Goal: Task Accomplishment & Management: Manage account settings

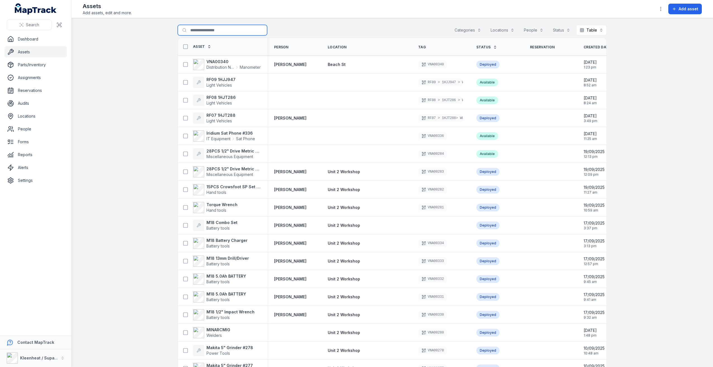
click at [206, 34] on input "Search for assets" at bounding box center [222, 30] width 89 height 11
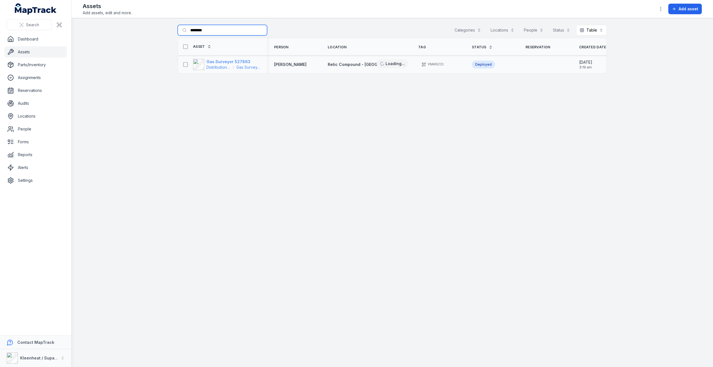
type input "********"
click at [237, 62] on strong "Gas Surveyor 527863" at bounding box center [233, 62] width 54 height 6
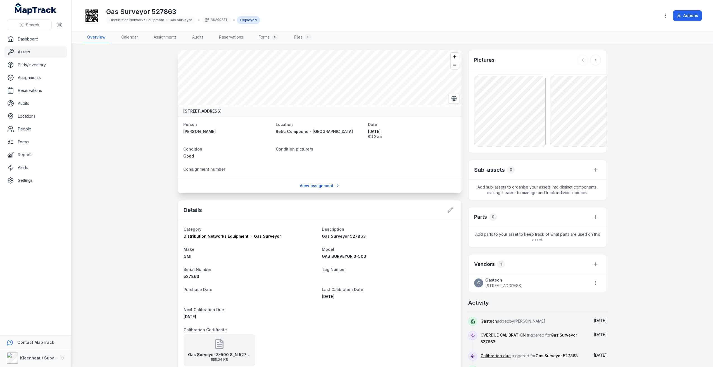
click at [113, 170] on main "[GEOGRAPHIC_DATA], [GEOGRAPHIC_DATA], [GEOGRAPHIC_DATA] Person [PERSON_NAME] Lo…" at bounding box center [392, 205] width 641 height 324
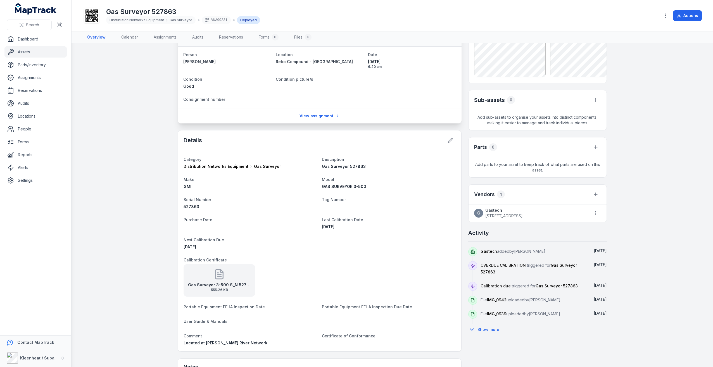
scroll to position [84, 0]
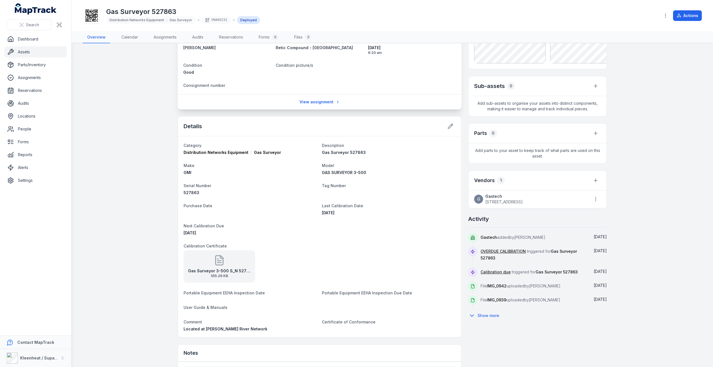
click at [240, 273] on strong "Gas Surveyor 3-500 S_N 527863 [DoE 19_07_2025]" at bounding box center [219, 271] width 63 height 6
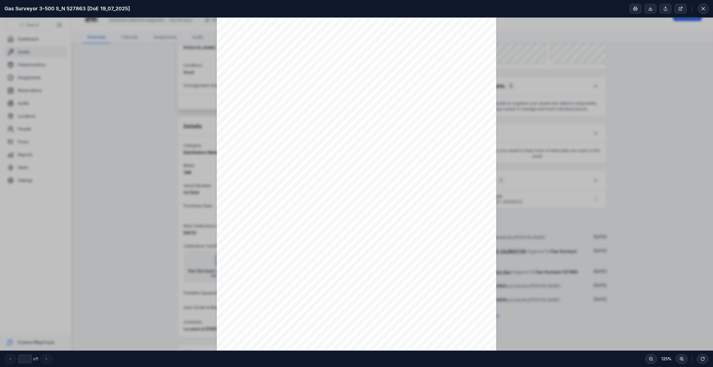
scroll to position [0, 0]
click at [575, 96] on div "Calibration Certificate Manufacturer: GMI Unit Model: Gas Surveyor 3-500 Custom…" at bounding box center [356, 220] width 713 height 404
click at [556, 114] on div "Calibration Certificate Manufacturer: GMI Unit Model: Gas Surveyor 3-500 Custom…" at bounding box center [356, 220] width 713 height 404
click at [699, 11] on button at bounding box center [703, 8] width 11 height 11
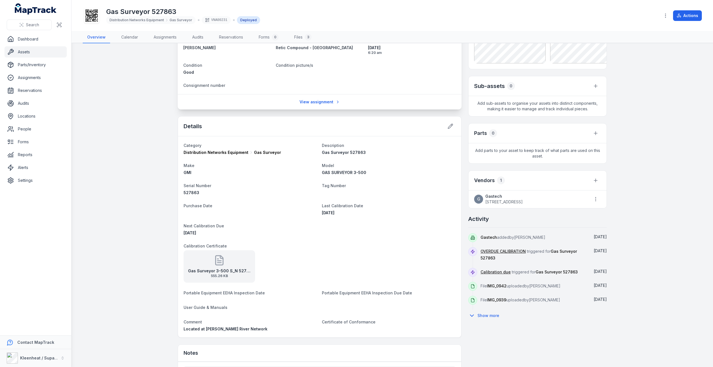
click at [237, 248] on dt "Calibration Certificate" at bounding box center [320, 245] width 272 height 7
click at [233, 258] on div "Gas Surveyor 3-500 S_N 527863 [DoE 19_07_2025] 555.26 KB" at bounding box center [220, 266] width 72 height 32
click at [233, 258] on div "Loading PDF…" at bounding box center [356, 184] width 713 height 333
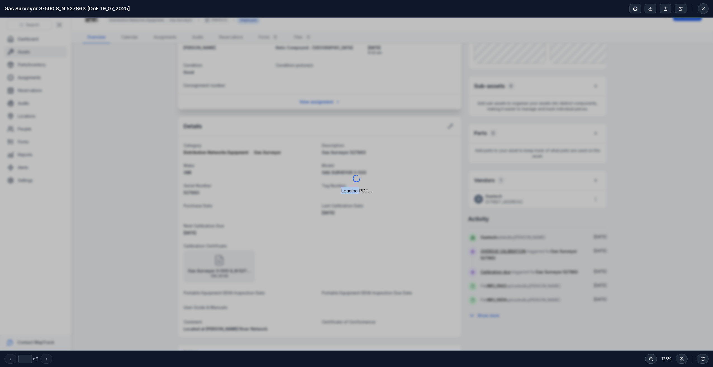
click at [326, 261] on div "Loading PDF…" at bounding box center [356, 184] width 713 height 333
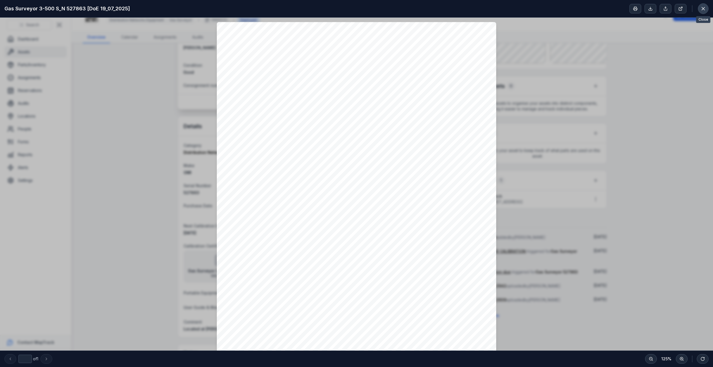
click at [703, 5] on button at bounding box center [703, 8] width 11 height 11
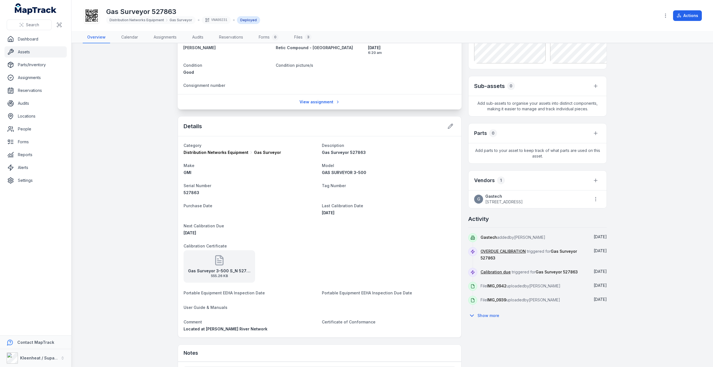
click at [285, 254] on div "Gas Surveyor 3-500 S_N 527863 [DoE 19_07_2025] 555.26 KB" at bounding box center [320, 266] width 272 height 32
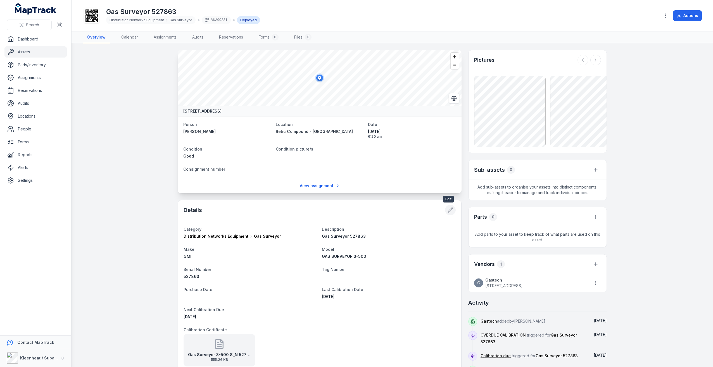
click at [446, 206] on button at bounding box center [450, 210] width 11 height 11
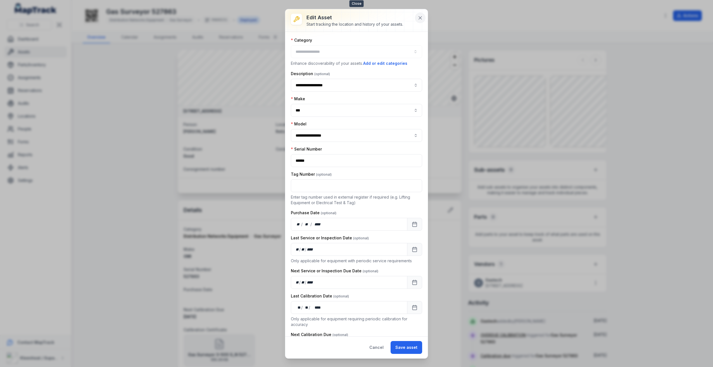
type input "**********"
click at [420, 20] on icon at bounding box center [420, 18] width 6 height 6
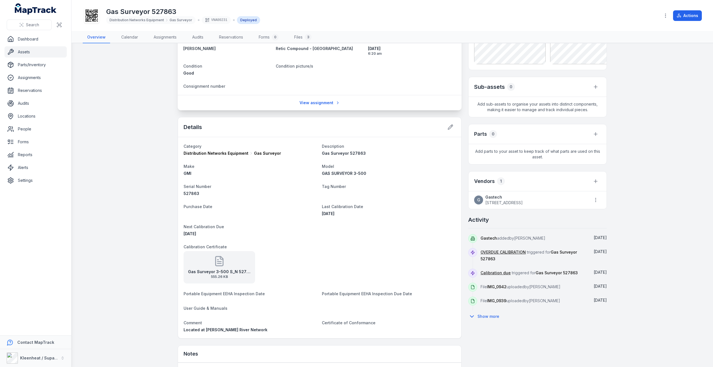
scroll to position [84, 0]
click at [448, 126] on icon at bounding box center [451, 126] width 6 height 6
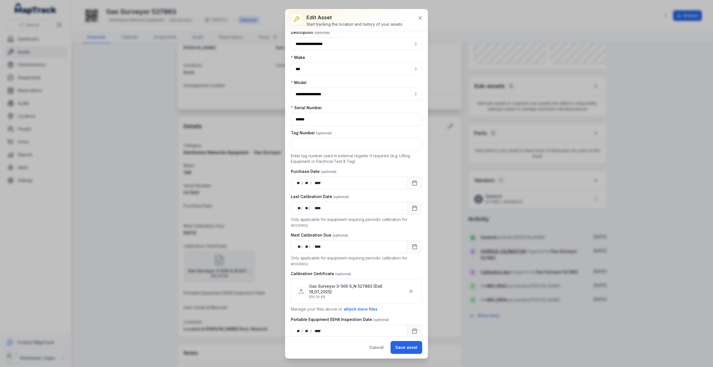
scroll to position [56, 0]
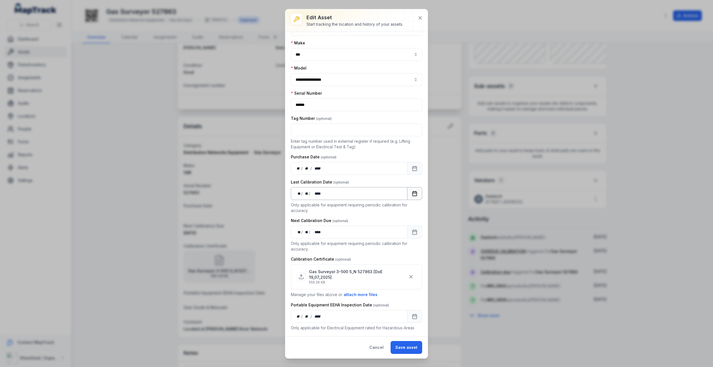
click at [407, 197] on button "Calendar" at bounding box center [414, 193] width 15 height 13
click at [408, 209] on icon "Next" at bounding box center [410, 207] width 7 height 7
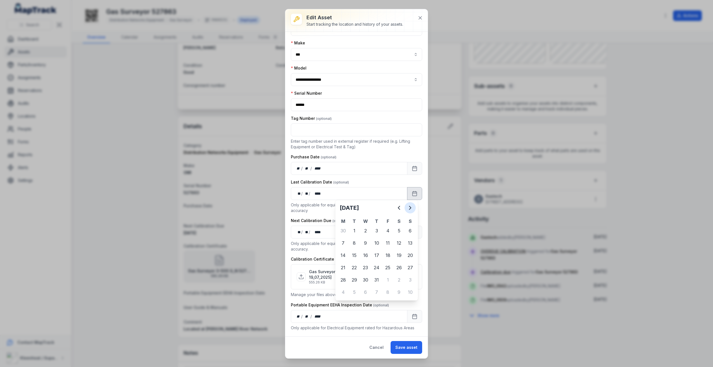
click at [408, 209] on icon "Next" at bounding box center [410, 207] width 7 height 7
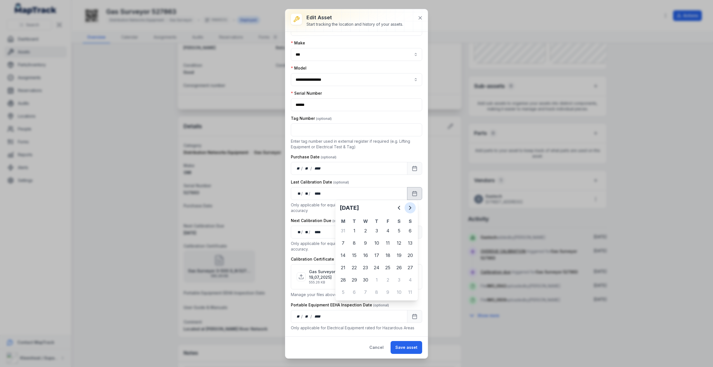
click at [408, 209] on icon "Next" at bounding box center [410, 207] width 7 height 7
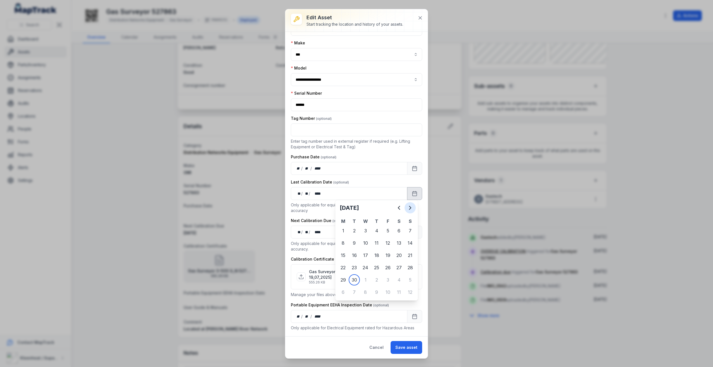
click at [408, 209] on icon "Next" at bounding box center [410, 207] width 7 height 7
click at [399, 208] on icon "Previous" at bounding box center [399, 207] width 7 height 7
click at [413, 234] on rect "Calendar" at bounding box center [415, 232] width 4 height 4
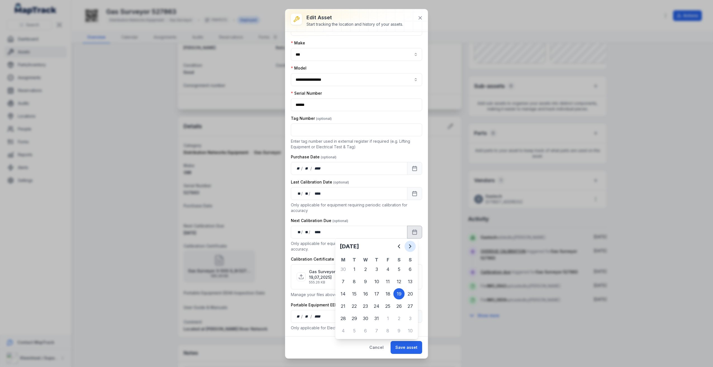
click at [410, 242] on button "Next" at bounding box center [409, 246] width 11 height 11
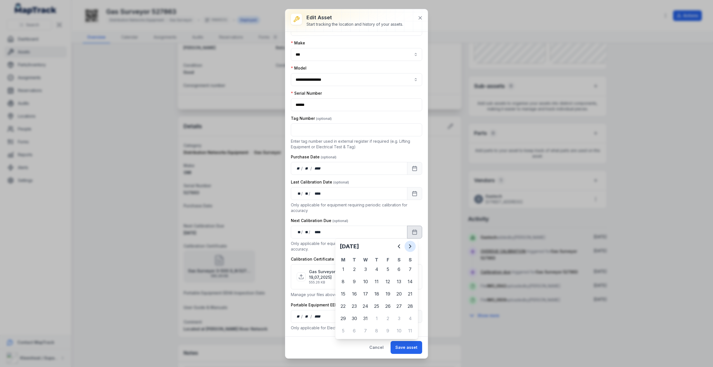
click at [410, 242] on button "Next" at bounding box center [409, 246] width 11 height 11
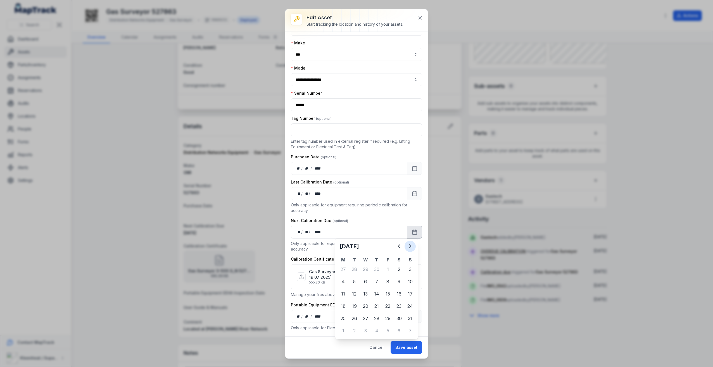
click at [410, 242] on button "Next" at bounding box center [409, 246] width 11 height 11
click at [407, 230] on button "Calendar" at bounding box center [414, 232] width 15 height 13
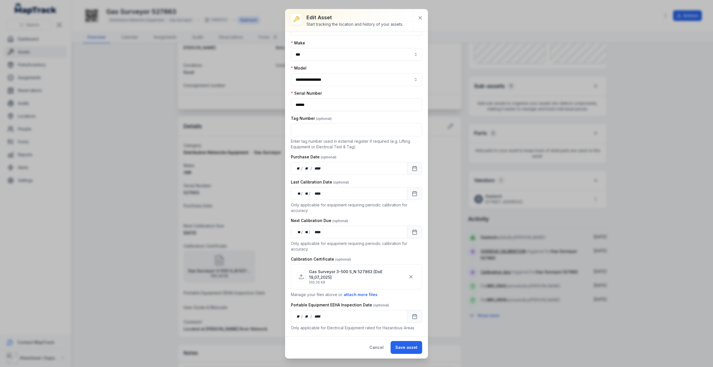
click at [411, 252] on div "**********" at bounding box center [356, 238] width 131 height 513
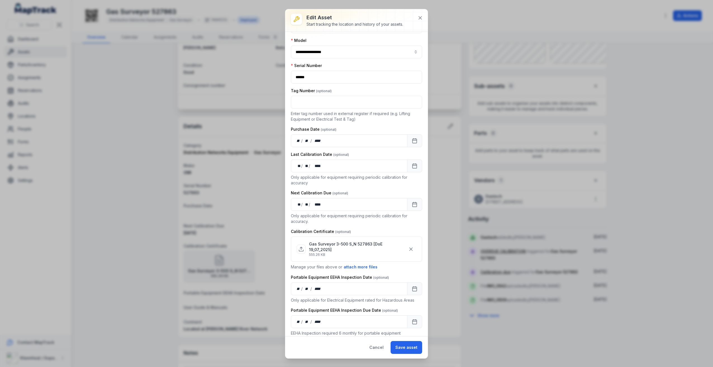
scroll to position [84, 0]
click at [366, 251] on p "Gas Surveyor 3-500 S_N 527863 [DoE 19_07_2025]" at bounding box center [357, 246] width 97 height 11
click at [297, 249] on span at bounding box center [301, 248] width 9 height 9
click at [301, 250] on icon at bounding box center [301, 249] width 6 height 6
click at [334, 241] on div "Gas Surveyor 3-500 S_N 527863 [DoE 19_07_2025] 555.26 KB" at bounding box center [357, 249] width 120 height 20
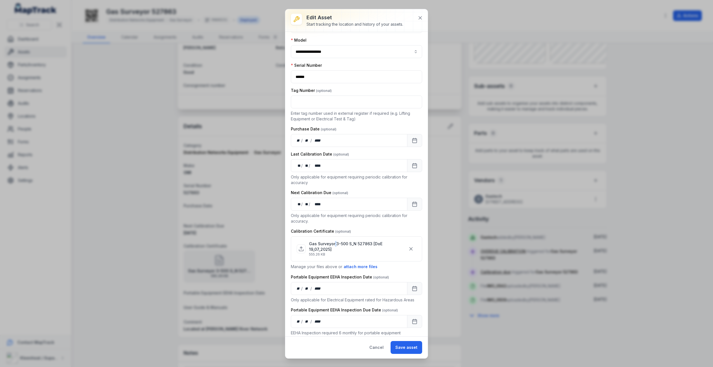
click at [334, 241] on div "Gas Surveyor 3-500 S_N 527863 [DoE 19_07_2025] 555.26 KB" at bounding box center [357, 249] width 120 height 20
click at [309, 241] on p "Gas Surveyor 3-500 S_N 527863 [DoE 19_07_2025]" at bounding box center [357, 246] width 97 height 11
click at [408, 248] on icon "button" at bounding box center [411, 249] width 6 height 6
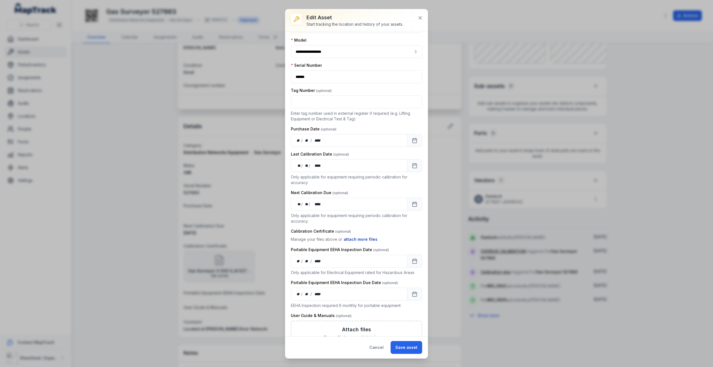
click at [357, 240] on button "attach more files" at bounding box center [360, 239] width 34 height 6
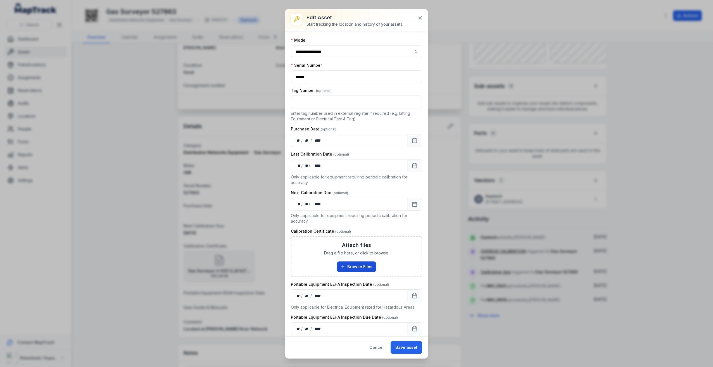
click at [351, 265] on button "Browse Files" at bounding box center [356, 266] width 39 height 11
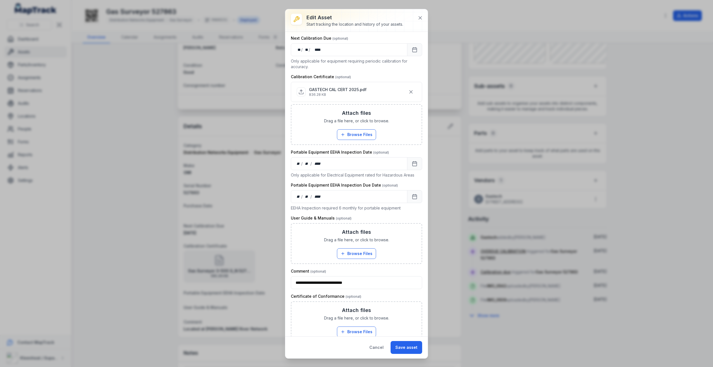
scroll to position [250, 0]
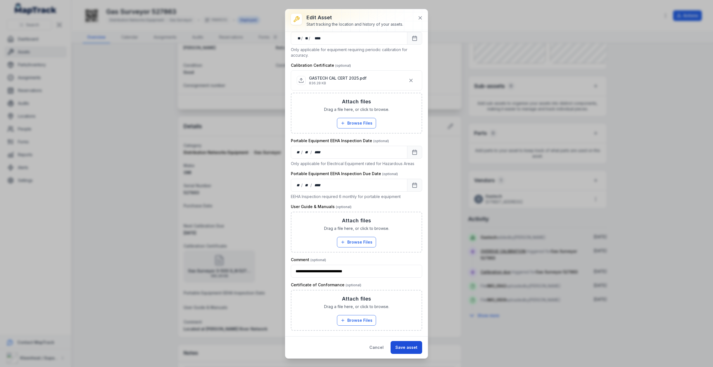
click at [414, 351] on button "Save asset" at bounding box center [407, 347] width 32 height 13
